Goal: Entertainment & Leisure: Consume media (video, audio)

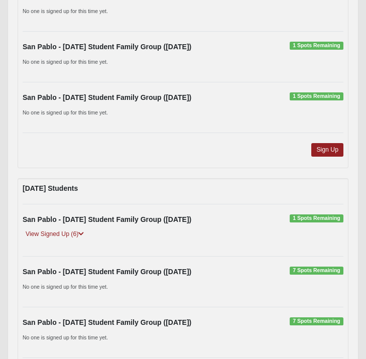
scroll to position [1376, 0]
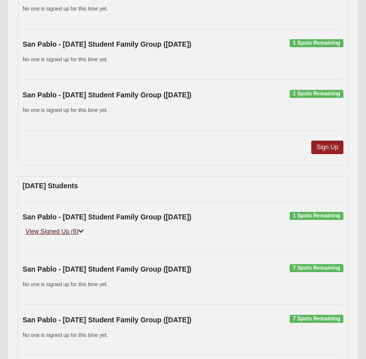
click at [51, 232] on link "View Signed Up (6)" at bounding box center [55, 231] width 64 height 11
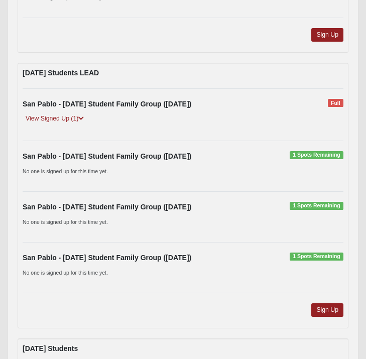
scroll to position [1212, 0]
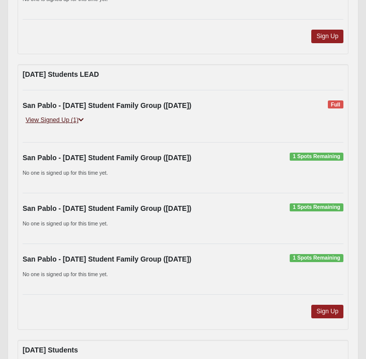
click at [60, 119] on link "View Signed Up (1)" at bounding box center [55, 120] width 64 height 11
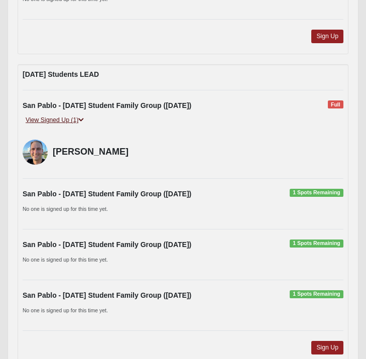
click at [60, 119] on link "View Signed Up (1)" at bounding box center [55, 120] width 64 height 11
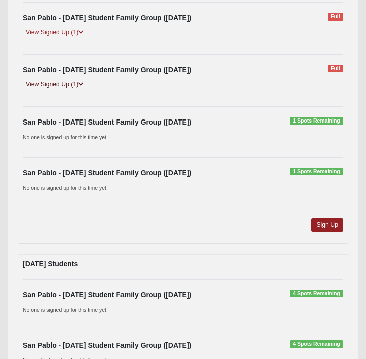
scroll to position [743, 0]
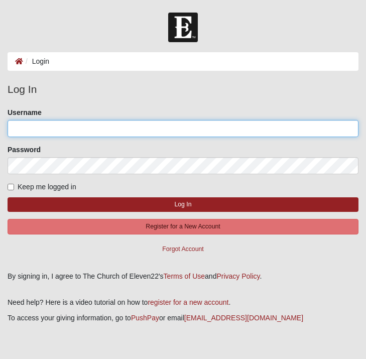
type input "s.jenkins"
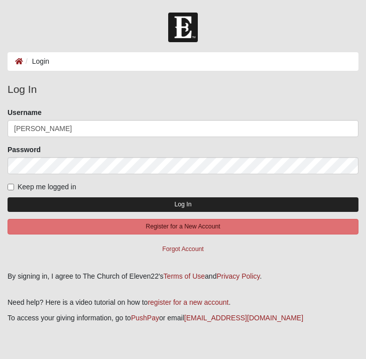
click at [204, 203] on button "Log In" at bounding box center [183, 204] width 351 height 15
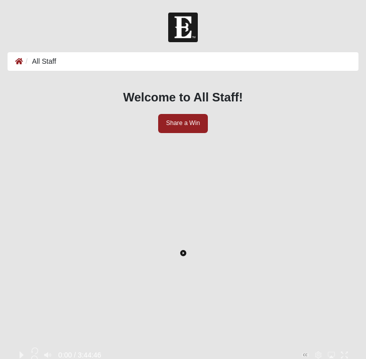
click at [182, 252] on icon "Toggle Play Pause" at bounding box center [183, 253] width 2 height 3
drag, startPoint x: 19, startPoint y: 298, endPoint x: 81, endPoint y: 295, distance: 62.3
click at [76, 347] on div at bounding box center [76, 347] width 0 height 0
click at [18, 62] on icon at bounding box center [19, 61] width 8 height 7
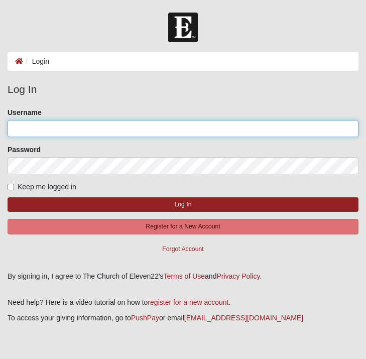
type input "s.jenkins"
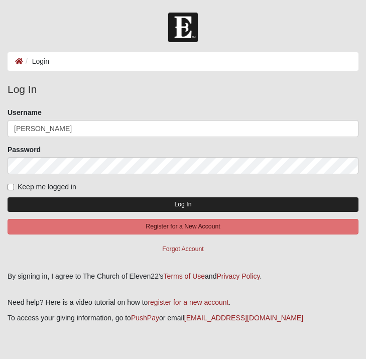
click at [188, 200] on button "Log In" at bounding box center [183, 204] width 351 height 15
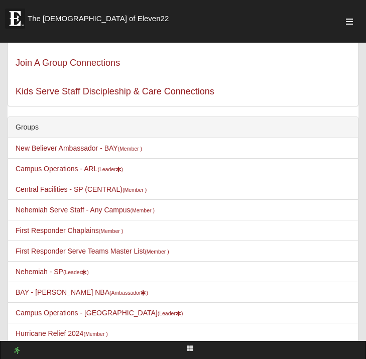
scroll to position [149, 0]
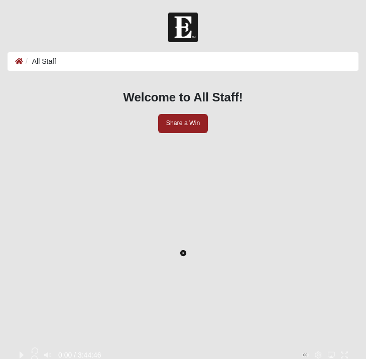
click at [183, 252] on icon "Toggle Play Pause" at bounding box center [183, 253] width 2 height 3
drag, startPoint x: 19, startPoint y: 299, endPoint x: 273, endPoint y: 330, distance: 256.1
click at [273, 342] on div "2:52:01 / 3:44:46" at bounding box center [183, 352] width 336 height 21
click at [278, 241] on button "Toggle Play Pause" at bounding box center [183, 253] width 336 height 220
click at [38, 347] on icon "button" at bounding box center [34, 350] width 7 height 7
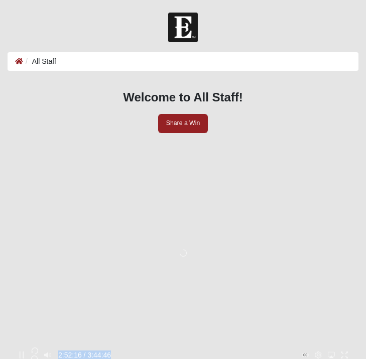
click at [38, 347] on icon "button" at bounding box center [34, 350] width 7 height 7
click at [25, 351] on icon "Pause" at bounding box center [21, 354] width 7 height 7
click at [264, 347] on div at bounding box center [264, 347] width 0 height 0
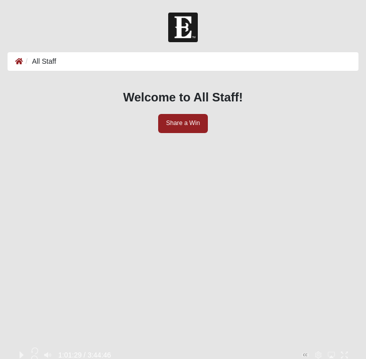
drag, startPoint x: 268, startPoint y: 300, endPoint x: 107, endPoint y: 293, distance: 161.6
click at [107, 347] on div at bounding box center [183, 347] width 336 height 0
drag, startPoint x: 107, startPoint y: 297, endPoint x: 84, endPoint y: 298, distance: 22.6
click at [80, 347] on div at bounding box center [80, 347] width 0 height 0
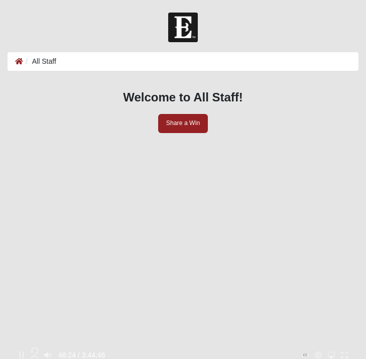
click at [164, 243] on button "Toggle Play Pause" at bounding box center [183, 253] width 336 height 220
click at [176, 235] on button "Toggle Play Pause" at bounding box center [183, 253] width 336 height 220
click at [25, 351] on icon "Pause" at bounding box center [21, 354] width 7 height 7
click at [24, 351] on icon "Play" at bounding box center [22, 354] width 4 height 7
drag, startPoint x: 85, startPoint y: 299, endPoint x: 112, endPoint y: 300, distance: 26.6
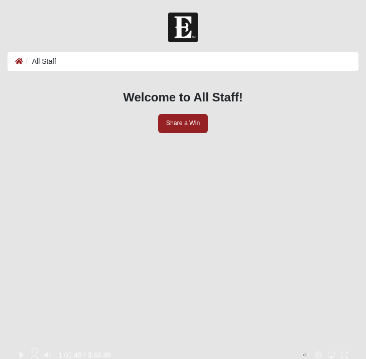
click at [103, 347] on div at bounding box center [103, 347] width 0 height 0
drag, startPoint x: 112, startPoint y: 300, endPoint x: 50, endPoint y: 297, distance: 61.8
click at [46, 347] on div at bounding box center [46, 347] width 0 height 0
drag, startPoint x: 52, startPoint y: 298, endPoint x: 158, endPoint y: 310, distance: 107.6
click at [158, 342] on div "1:36:05 / 3:44:46" at bounding box center [183, 352] width 336 height 21
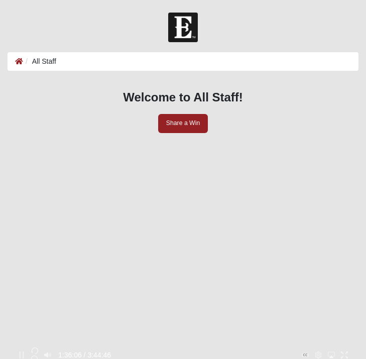
click at [115, 347] on div "1:36:06 / 3:44:46" at bounding box center [65, 355] width 100 height 16
drag, startPoint x: 159, startPoint y: 299, endPoint x: 210, endPoint y: 301, distance: 50.7
click at [196, 347] on div at bounding box center [196, 347] width 0 height 0
click at [341, 351] on icon "Enter Fullscreen" at bounding box center [344, 354] width 7 height 7
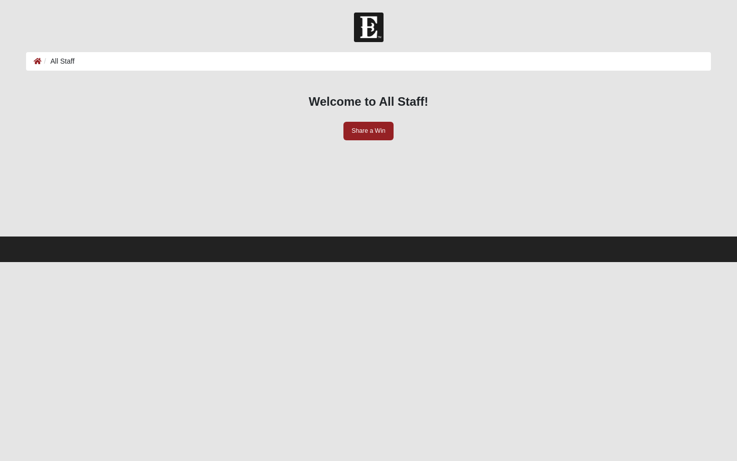
click at [365, 358] on button "Toggle Play Pause" at bounding box center [368, 230] width 737 height 461
